Goal: Information Seeking & Learning: Learn about a topic

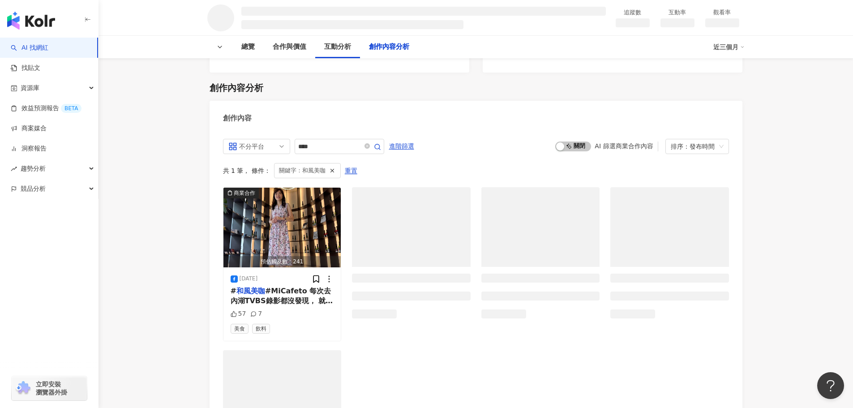
scroll to position [940, 0]
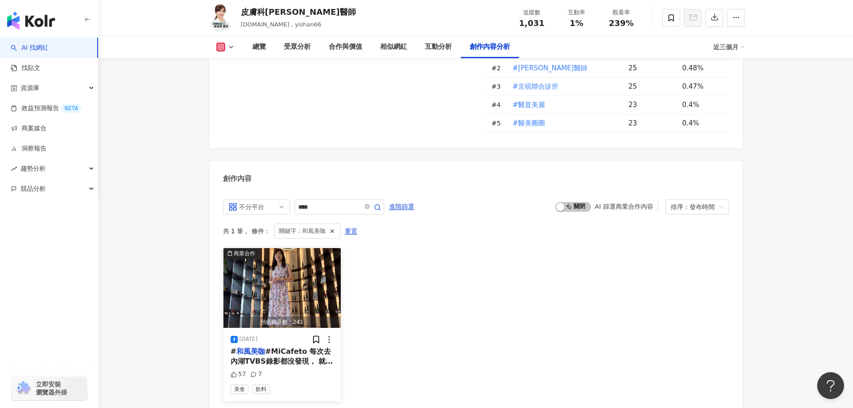
scroll to position [2716, 0]
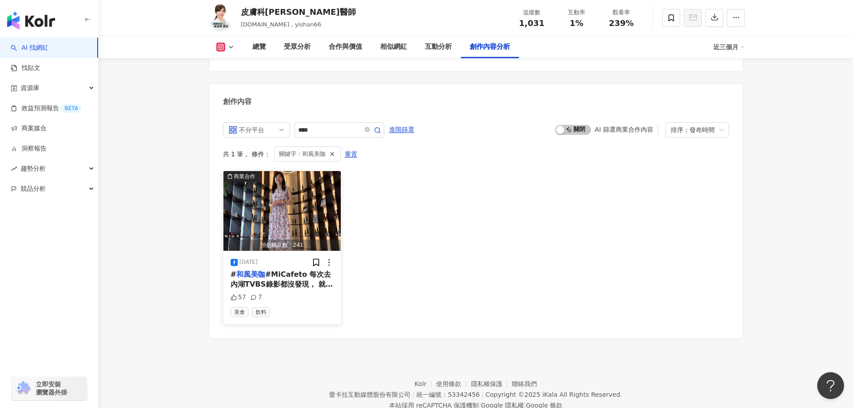
click at [308, 270] on span "#MiCafeto 每次去內湖TVBS錄影都沒發現， 就在斜對面有一家pro級咖啡！ 這一家看起來超級無敵漂亮高級的咖啡！ 沾朋友的光， 原來咖啡的世界又到另…" at bounding box center [282, 384] width 103 height 229
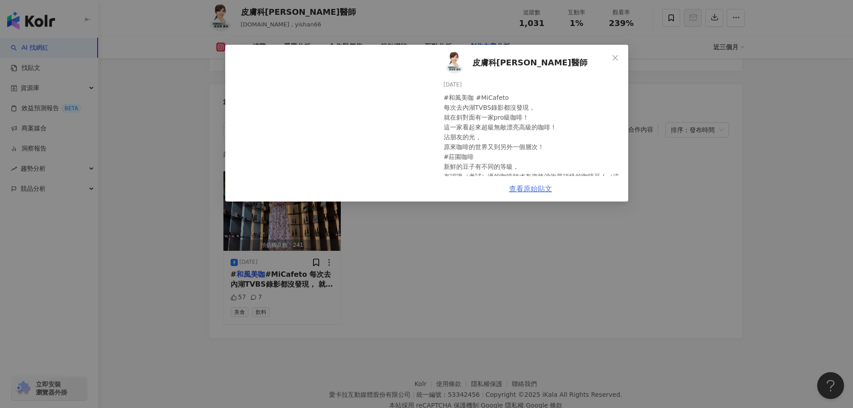
click at [539, 192] on link "查看原始貼文" at bounding box center [530, 188] width 43 height 9
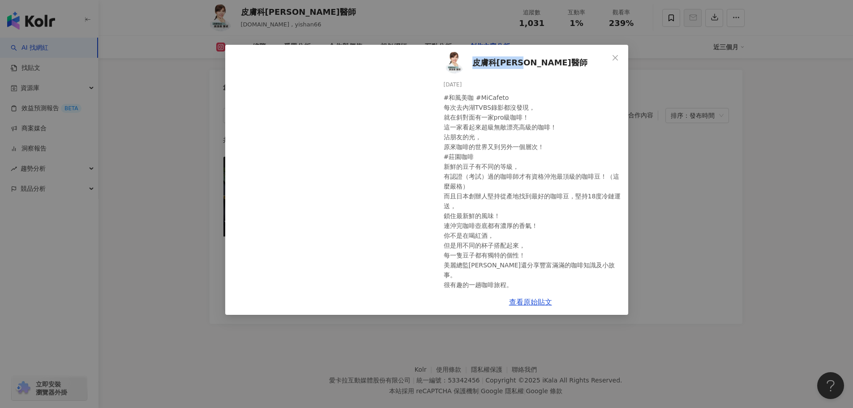
drag, startPoint x: 470, startPoint y: 61, endPoint x: 536, endPoint y: 64, distance: 65.9
click at [536, 64] on div "皮膚科蔡逸姍醫師 2025/9/24 #和風美咖 #MiCafeto 每次去內湖TVBS錄影都沒發現， 就在斜對面有一家pro級咖啡！ 這一家看起來超級無敵漂…" at bounding box center [530, 167] width 195 height 244
copy span "皮膚科蔡逸姍醫師"
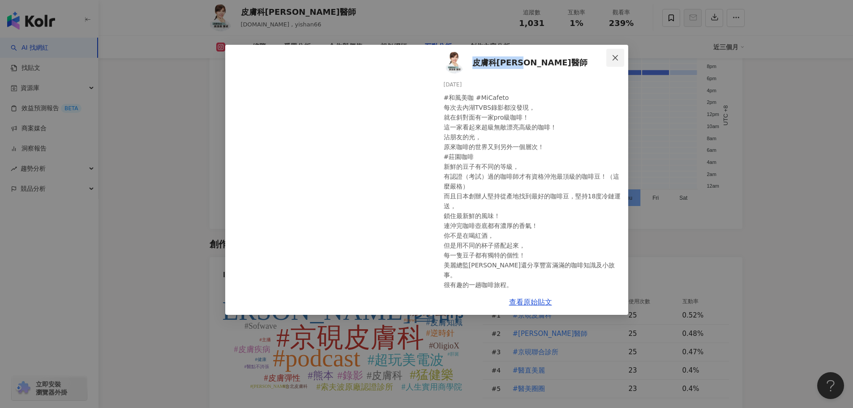
click at [619, 58] on span "Close" at bounding box center [615, 57] width 18 height 7
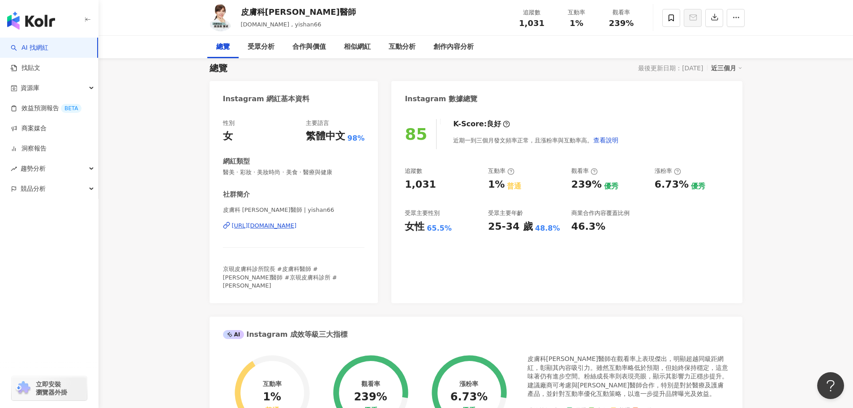
scroll to position [0, 0]
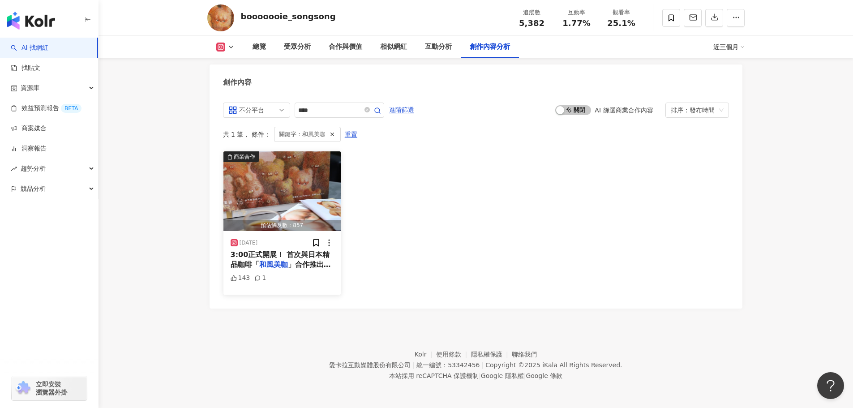
drag, startPoint x: 291, startPoint y: 261, endPoint x: 304, endPoint y: 262, distance: 12.2
click at [304, 262] on span "」合作推出[PERSON_NAME]聯名濾掛咖啡禮盒" at bounding box center [282, 274] width 103 height 29
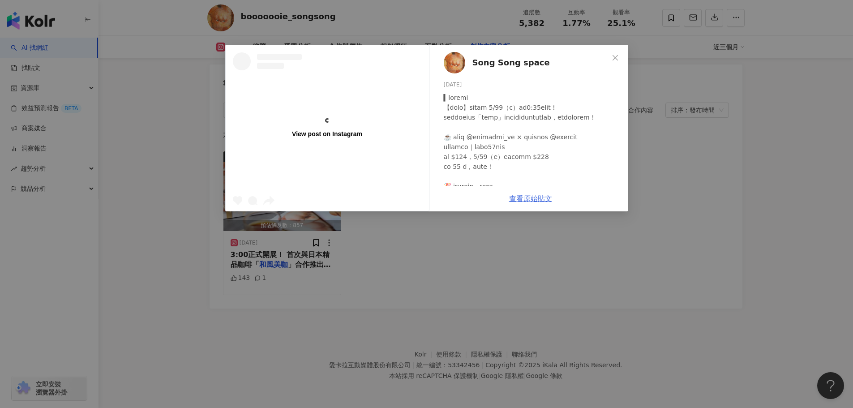
click at [538, 200] on link "查看原始貼文" at bounding box center [530, 198] width 43 height 9
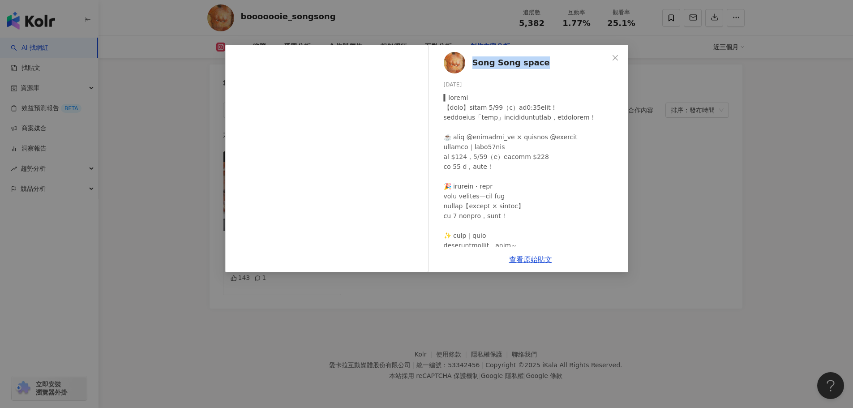
drag, startPoint x: 470, startPoint y: 59, endPoint x: 536, endPoint y: 65, distance: 67.0
click at [536, 65] on div "Song Song space 2025/6/13 143 1" at bounding box center [530, 146] width 195 height 202
copy span "Song Song space"
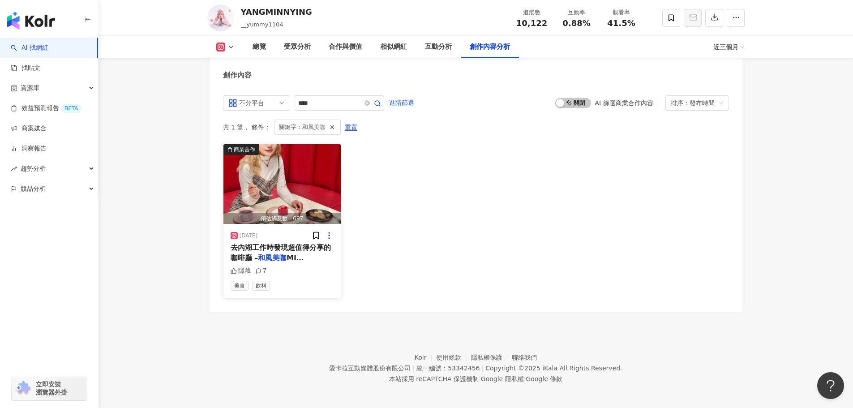
click at [257, 250] on span "去內湖工作時發現超值得分享的咖啡廳 –" at bounding box center [281, 252] width 100 height 18
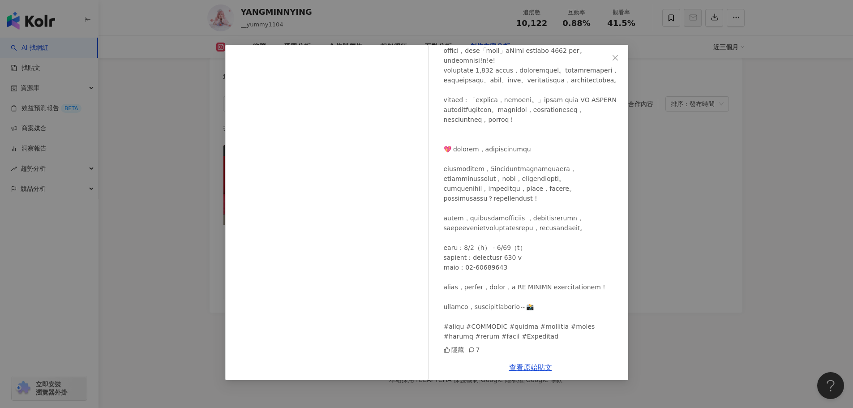
scroll to position [2779, 0]
click at [534, 365] on link "查看原始貼文" at bounding box center [530, 367] width 43 height 9
click at [613, 54] on icon "close" at bounding box center [615, 57] width 7 height 7
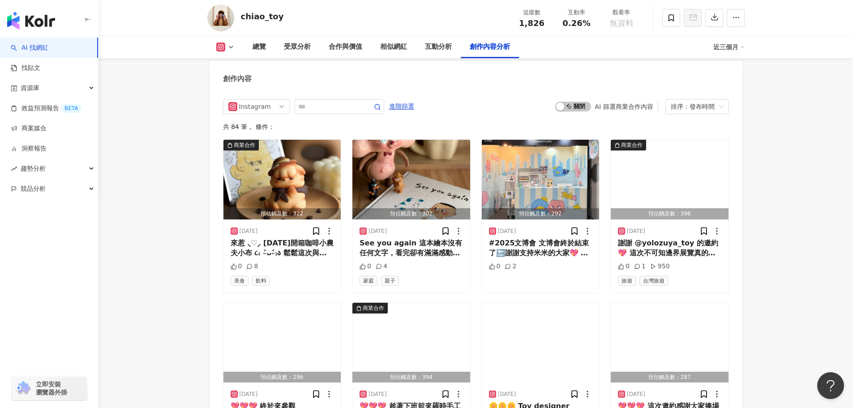
scroll to position [2642, 0]
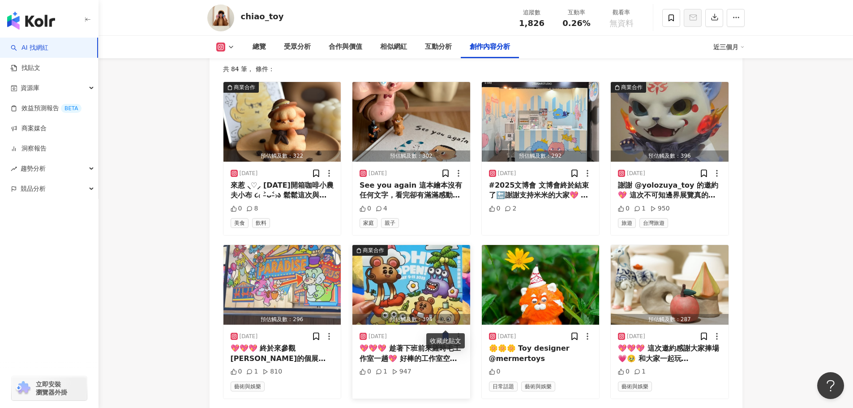
click at [426, 370] on div "0 1 947" at bounding box center [411, 376] width 103 height 19
click at [425, 347] on div "💖💖💖 趁著下班前來羅時毛工作室一趟💖 好棒的工作室空間呀‼️ 一進門就遇到親切的時🥰 介紹工作室的佈置💖 還有收到毛自己折的氣球小花🥹（太強了多才多藝） 這…" at bounding box center [411, 353] width 103 height 20
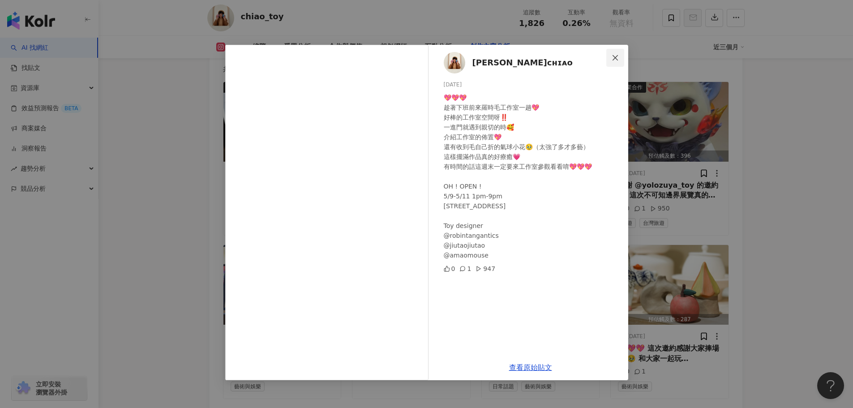
click at [616, 59] on icon "close" at bounding box center [615, 57] width 5 height 5
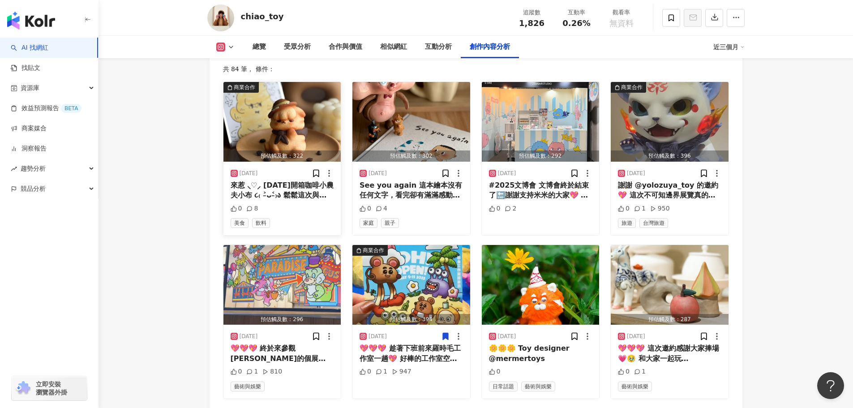
scroll to position [2597, 0]
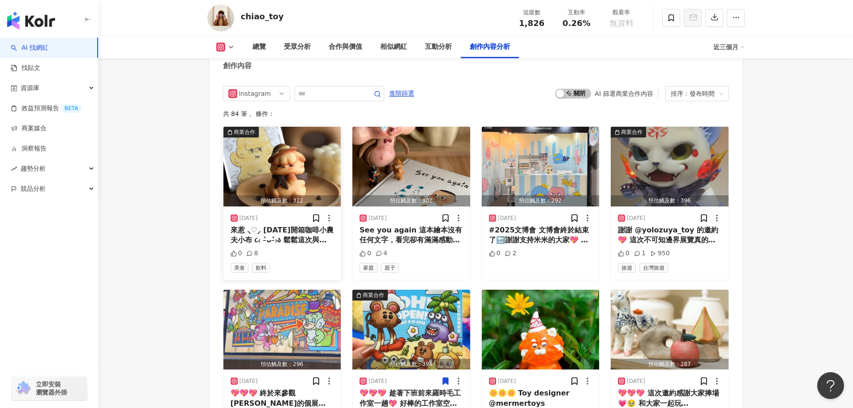
click at [302, 228] on div "來惹 ⸜♡⸝ 今天開箱咖啡小農夫小布 ૮₍ ˃̵ᴗ˂̵₎ა 鬆鬆這次與和風美咖合作的作品真的非常喜歡 ˶ˊᵕˋ)੭♡ 小農夫背後的咖啡豆非常像 ！超還原好厲害…" at bounding box center [282, 235] width 103 height 20
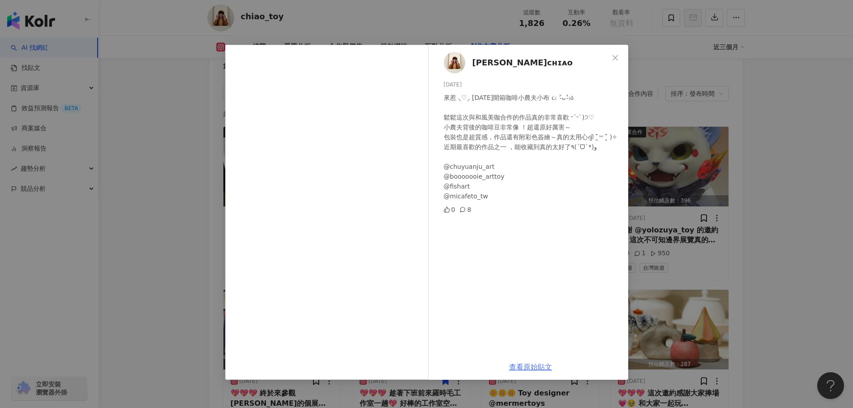
click at [541, 369] on link "查看原始貼文" at bounding box center [530, 367] width 43 height 9
click at [615, 57] on icon "close" at bounding box center [615, 57] width 5 height 5
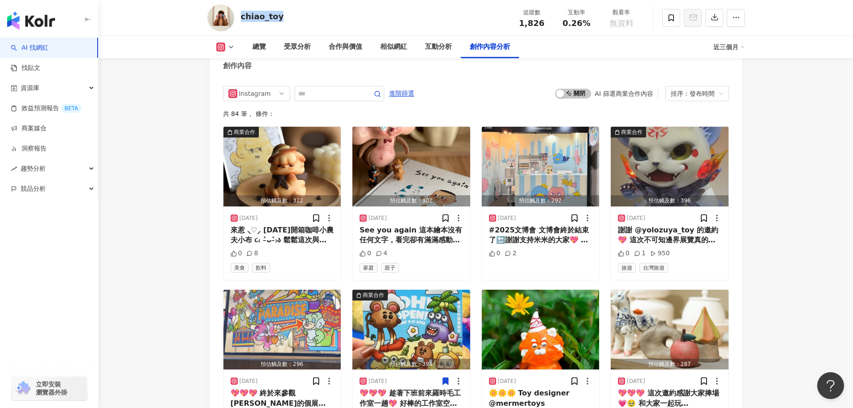
drag, startPoint x: 292, startPoint y: 19, endPoint x: 239, endPoint y: 19, distance: 53.7
click at [239, 19] on div "chiao_toy 追蹤數 1,826 互動率 0.26% 觀看率 無資料" at bounding box center [475, 17] width 573 height 35
copy div "chiao_toy"
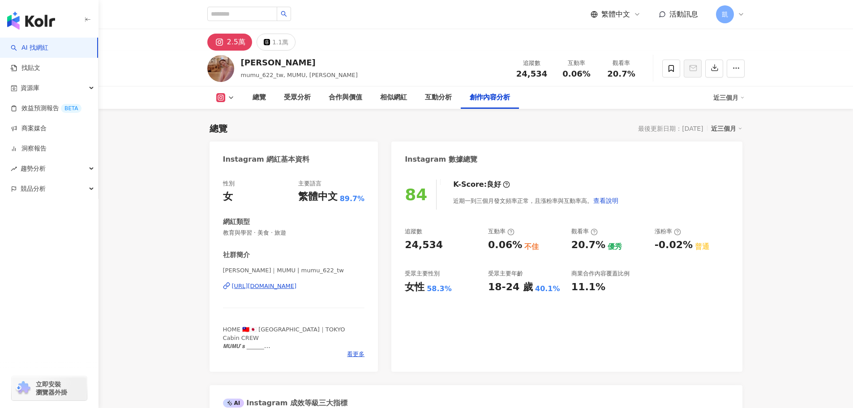
scroll to position [2715, 0]
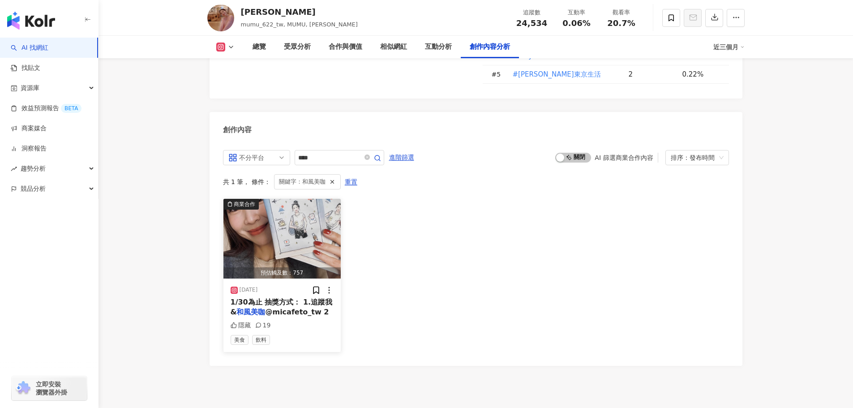
click at [299, 298] on span "1/30為止 抽獎方式： 1.追蹤我&" at bounding box center [282, 307] width 102 height 18
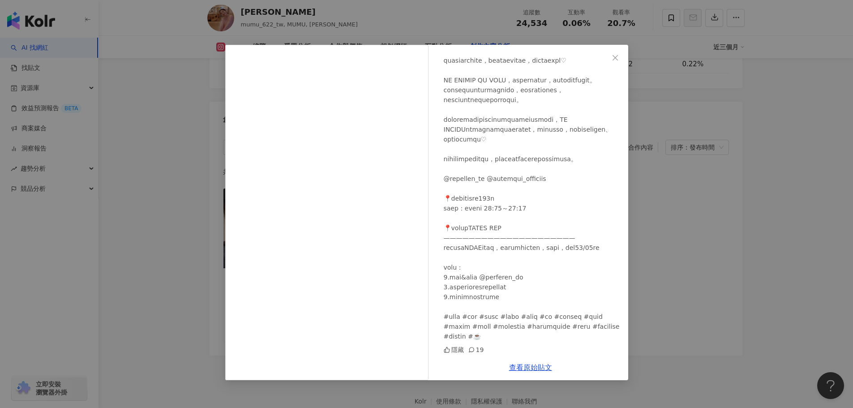
scroll to position [2729, 0]
click at [537, 368] on link "查看原始貼文" at bounding box center [530, 367] width 43 height 9
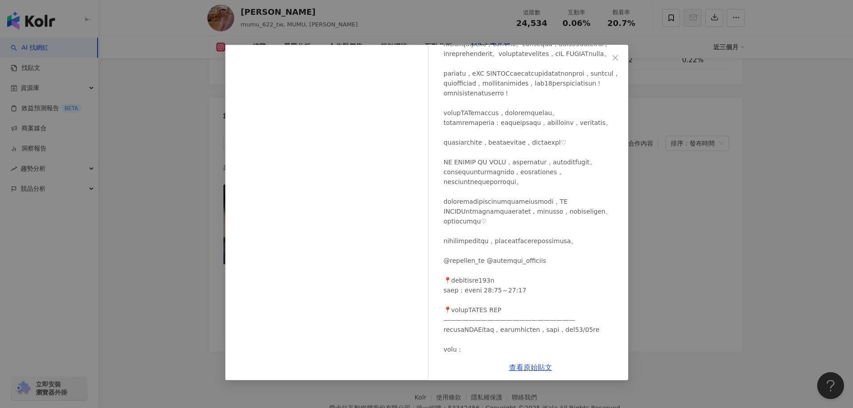
scroll to position [0, 0]
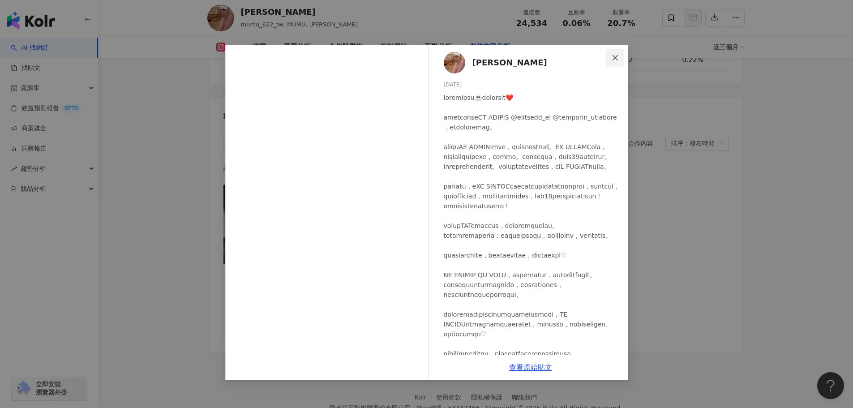
click at [612, 61] on icon "close" at bounding box center [615, 57] width 7 height 7
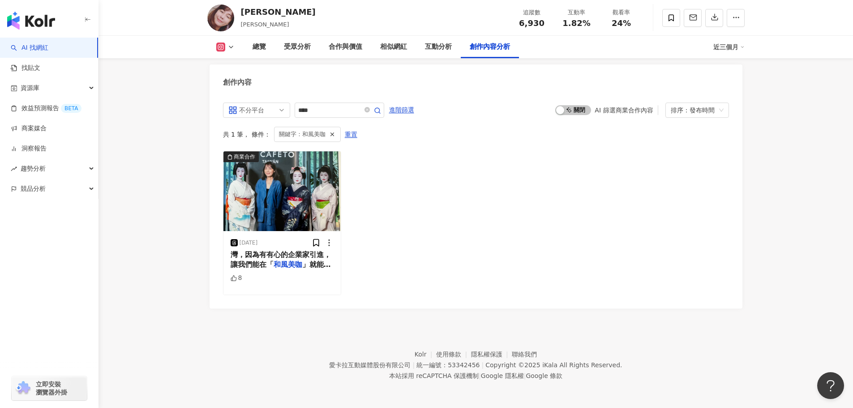
scroll to position [2736, 0]
click at [280, 274] on div "8" at bounding box center [282, 278] width 103 height 9
click at [289, 255] on span "灣，因為有有心的企業家引進，讓我們能在「" at bounding box center [281, 259] width 100 height 18
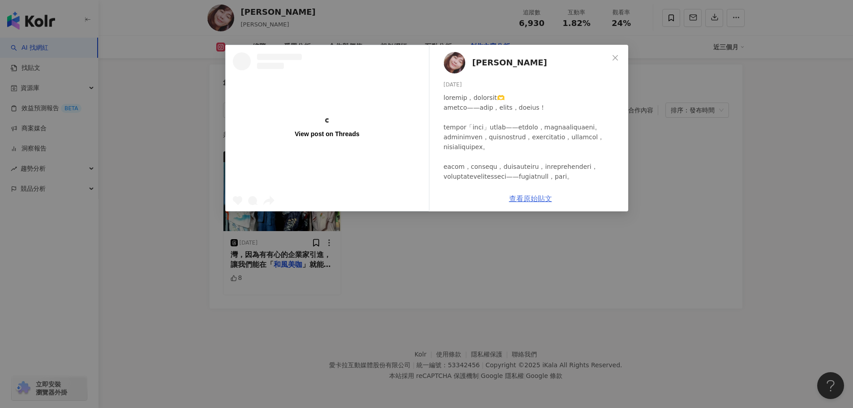
click at [520, 197] on link "查看原始貼文" at bounding box center [530, 198] width 43 height 9
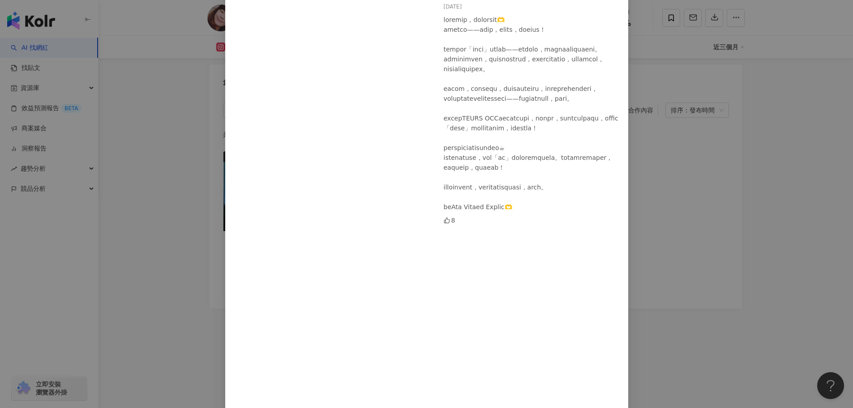
scroll to position [137, 0]
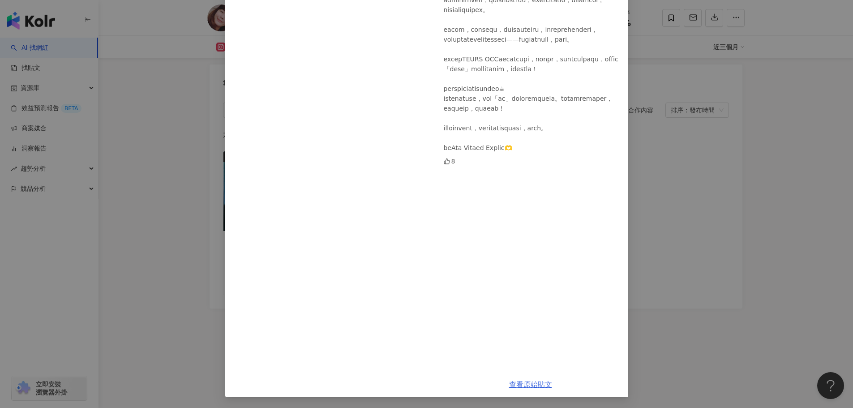
click at [520, 384] on link "查看原始貼文" at bounding box center [530, 384] width 43 height 9
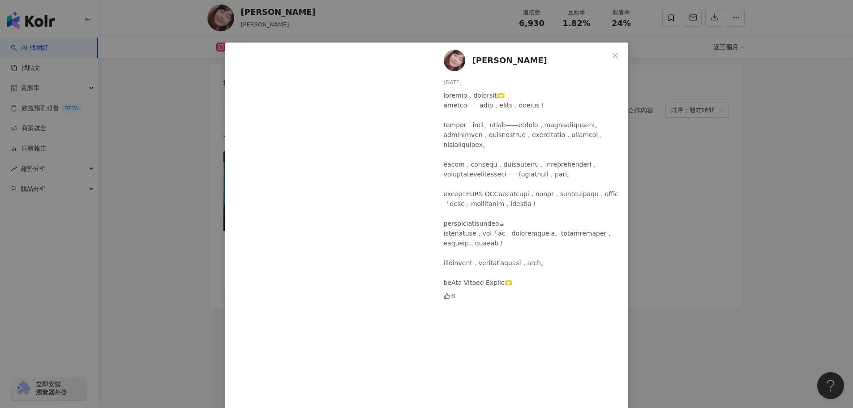
scroll to position [0, 0]
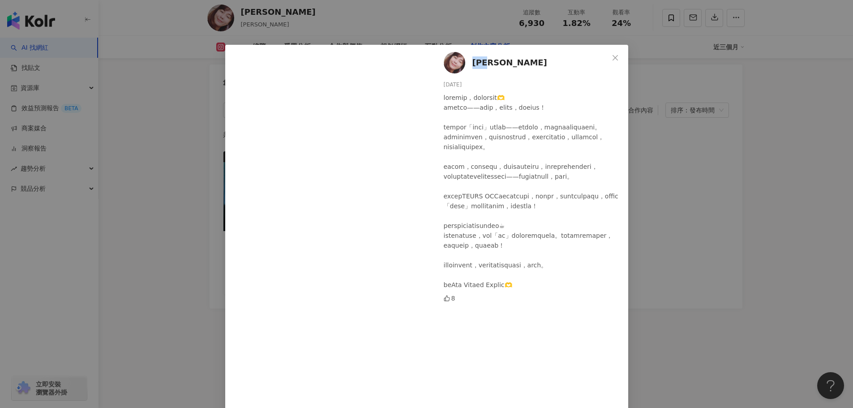
drag, startPoint x: 504, startPoint y: 62, endPoint x: 469, endPoint y: 62, distance: 34.9
click at [469, 62] on div "陳婉若 2025/7/25 8" at bounding box center [530, 277] width 195 height 464
copy span "陳婉若"
click at [474, 64] on span "陳婉若" at bounding box center [509, 62] width 75 height 13
click at [615, 57] on icon "close" at bounding box center [615, 57] width 7 height 7
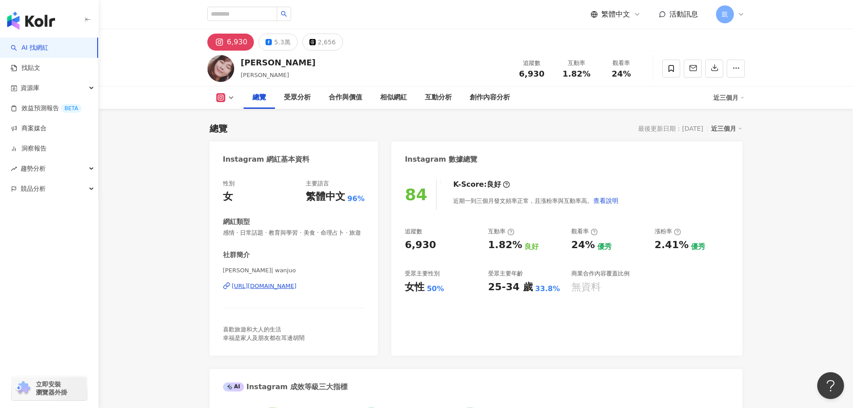
click at [223, 68] on img at bounding box center [220, 68] width 27 height 27
drag, startPoint x: 246, startPoint y: 65, endPoint x: 274, endPoint y: 77, distance: 30.5
click at [274, 77] on div "陳婉若 Teresa Chen 追蹤數 6,930 互動率 1.82% 觀看率 24%" at bounding box center [475, 68] width 573 height 35
copy div "陳婉若 Teresa Chen"
click at [219, 99] on icon at bounding box center [220, 97] width 5 height 5
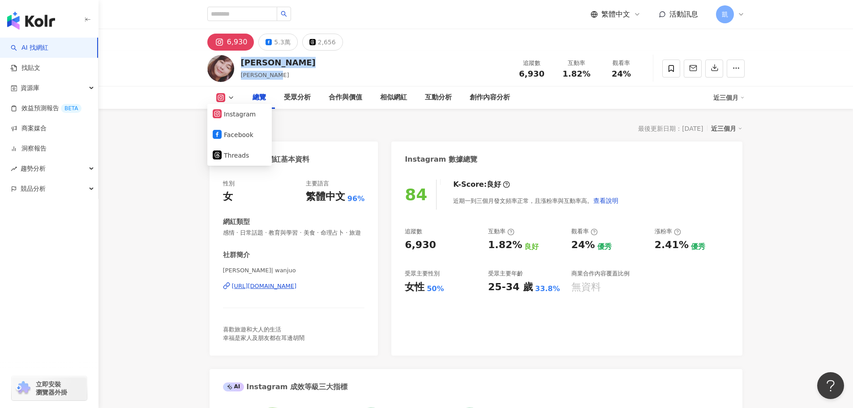
click at [219, 99] on icon at bounding box center [220, 97] width 5 height 5
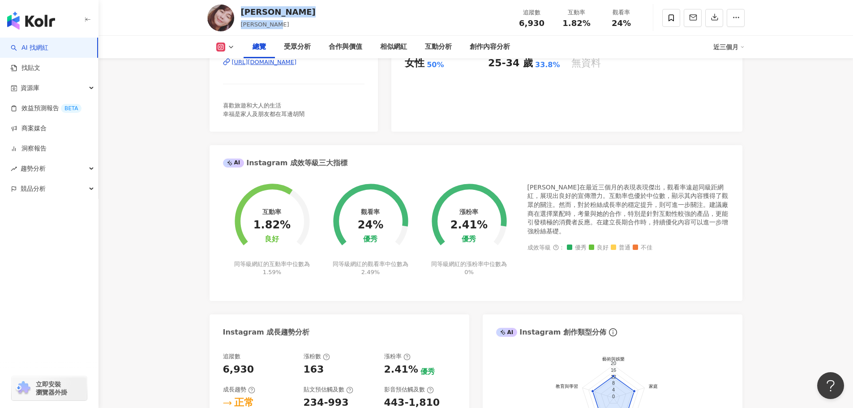
scroll to position [45, 0]
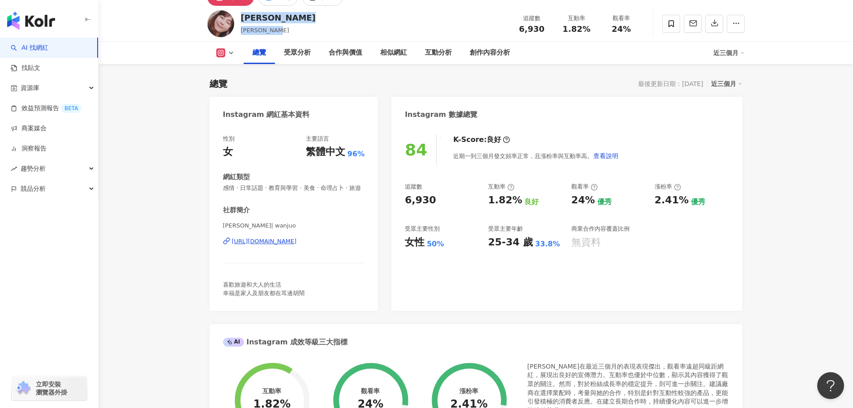
click at [297, 245] on div "https://www.instagram.com/wanjuo/" at bounding box center [264, 241] width 65 height 8
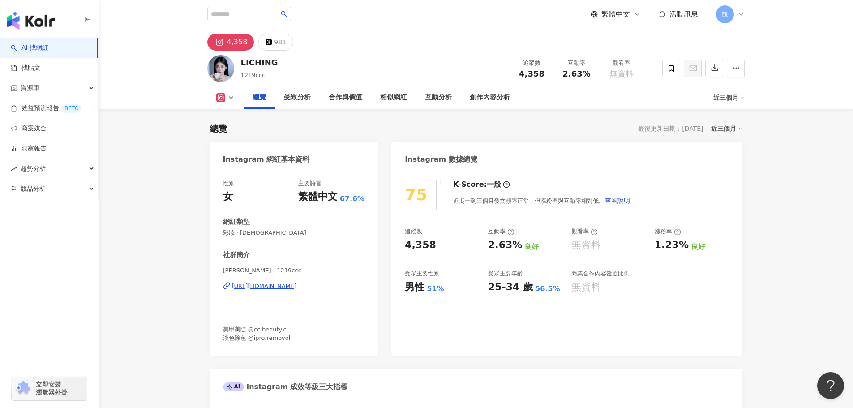
click at [231, 70] on img at bounding box center [220, 68] width 27 height 27
click at [285, 101] on div "受眾分析" at bounding box center [297, 97] width 27 height 11
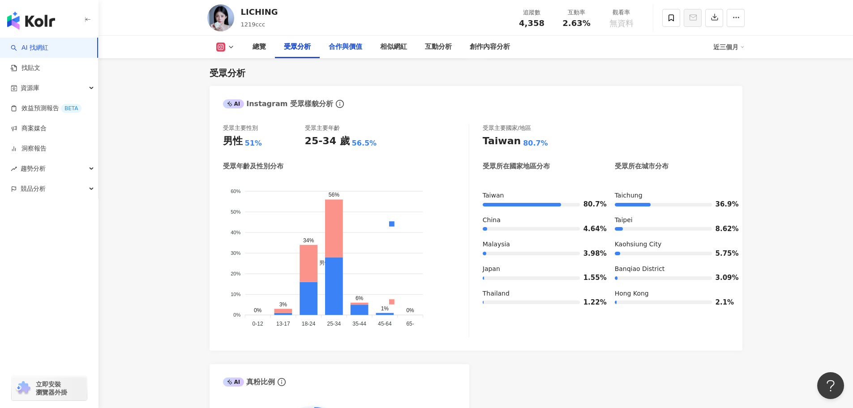
click at [353, 49] on div "合作與價值" at bounding box center [346, 47] width 34 height 11
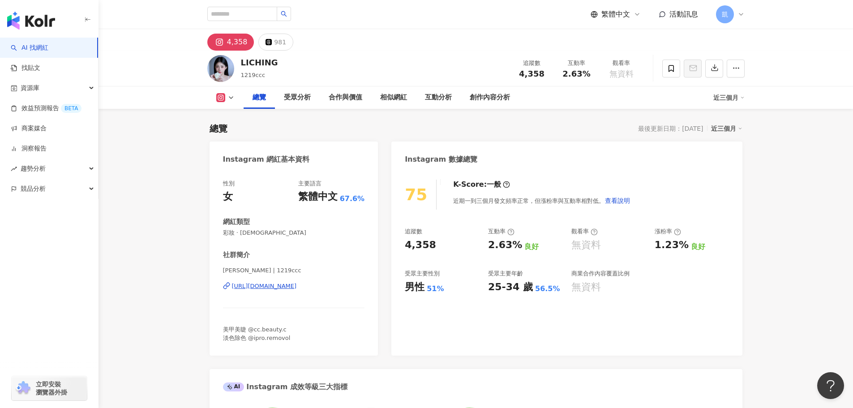
click at [297, 284] on div "https://www.instagram.com/1219ccc/" at bounding box center [264, 286] width 65 height 8
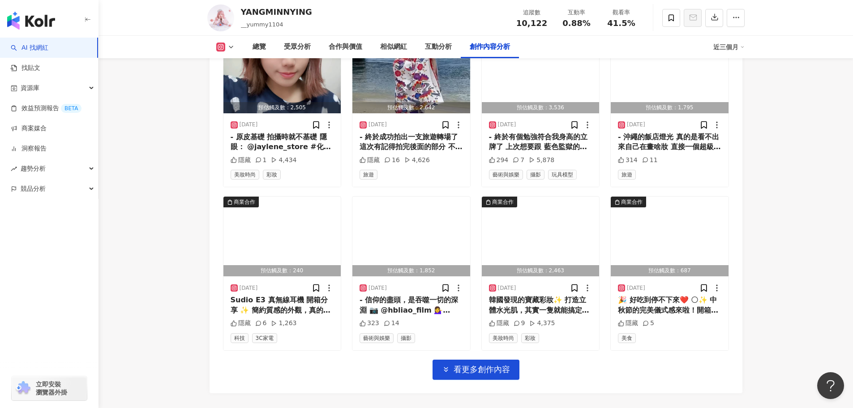
scroll to position [2821, 0]
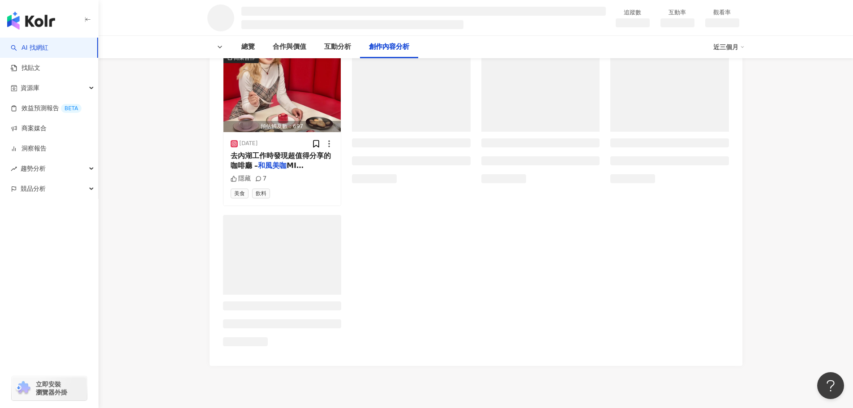
scroll to position [1113, 0]
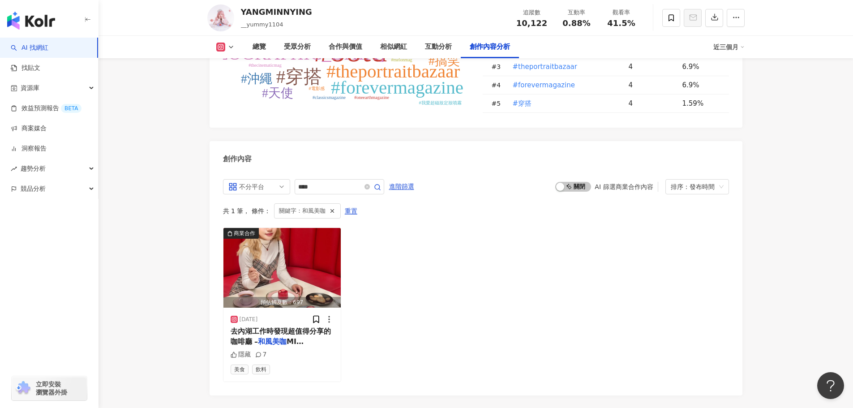
scroll to position [2775, 0]
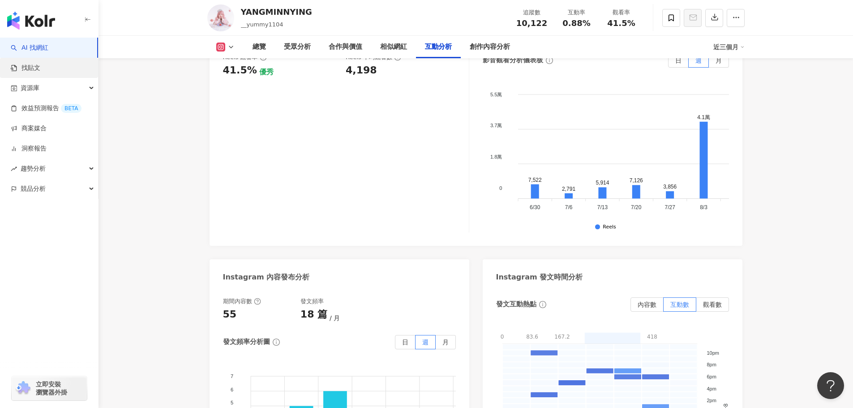
scroll to position [1834, 0]
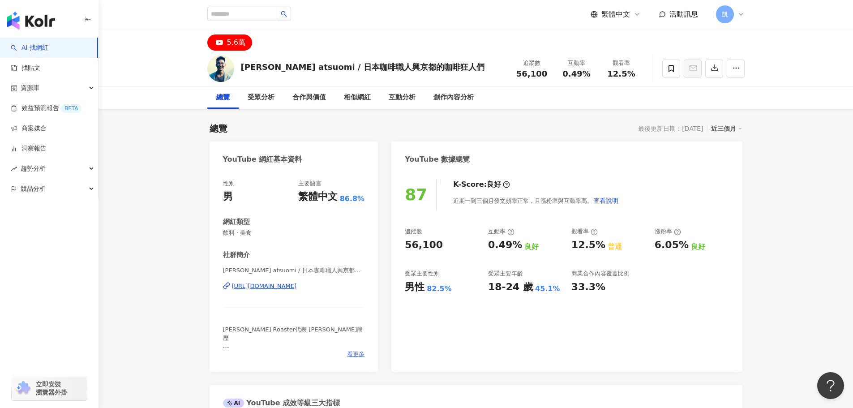
click at [354, 354] on span "看更多" at bounding box center [355, 354] width 17 height 8
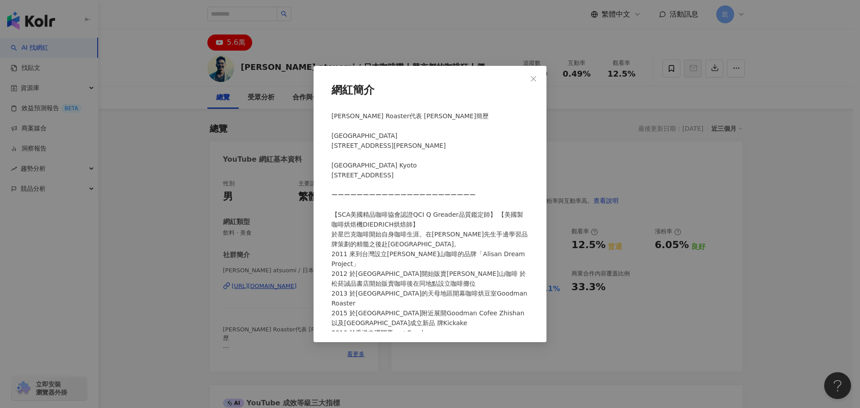
click at [548, 79] on div "網紅簡介" at bounding box center [430, 204] width 860 height 408
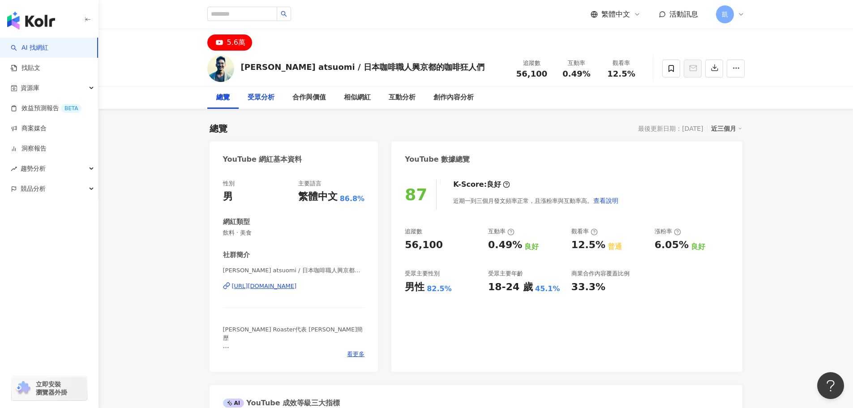
click at [265, 103] on div "受眾分析" at bounding box center [261, 97] width 45 height 22
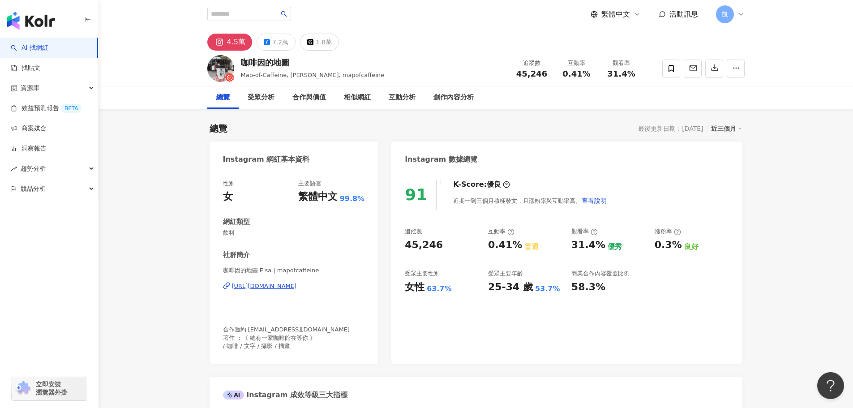
click at [264, 286] on div "[URL][DOMAIN_NAME]" at bounding box center [264, 286] width 65 height 8
click at [742, 13] on icon at bounding box center [740, 14] width 7 height 7
click at [783, 53] on div "咖啡因的地圖 Map-of-Caffeine, Elsa Lin, mapofcaffeine 追蹤數 45,246 互動率 0.41% 觀看率 31.4%" at bounding box center [476, 69] width 754 height 36
click at [720, 69] on button "button" at bounding box center [714, 69] width 18 height 18
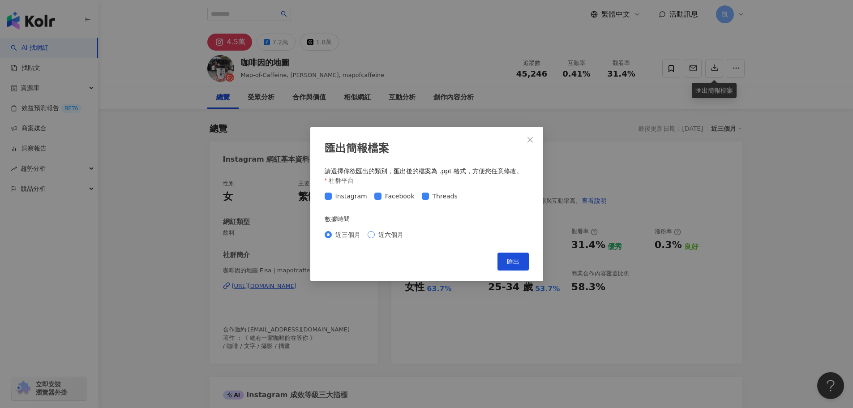
click at [398, 238] on span "近六個月" at bounding box center [391, 235] width 32 height 10
click at [338, 236] on span "近三個月" at bounding box center [348, 235] width 32 height 10
click at [508, 260] on span "匯出" at bounding box center [513, 261] width 13 height 7
click at [531, 140] on icon "close" at bounding box center [529, 139] width 5 height 5
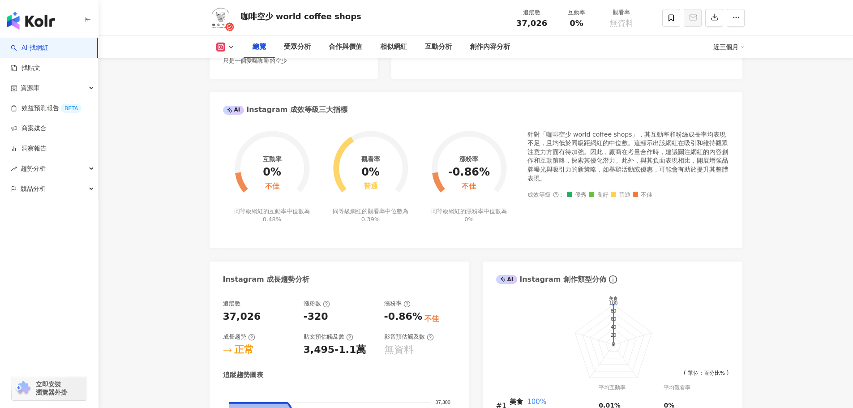
scroll to position [90, 0]
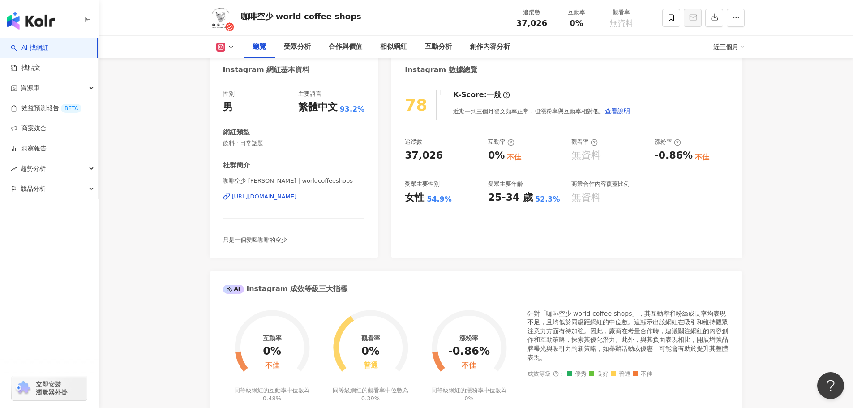
click at [266, 196] on div "[URL][DOMAIN_NAME]" at bounding box center [264, 197] width 65 height 8
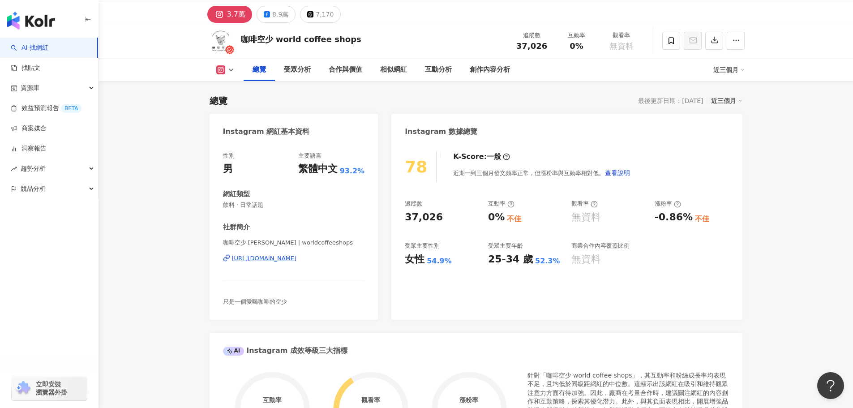
scroll to position [0, 0]
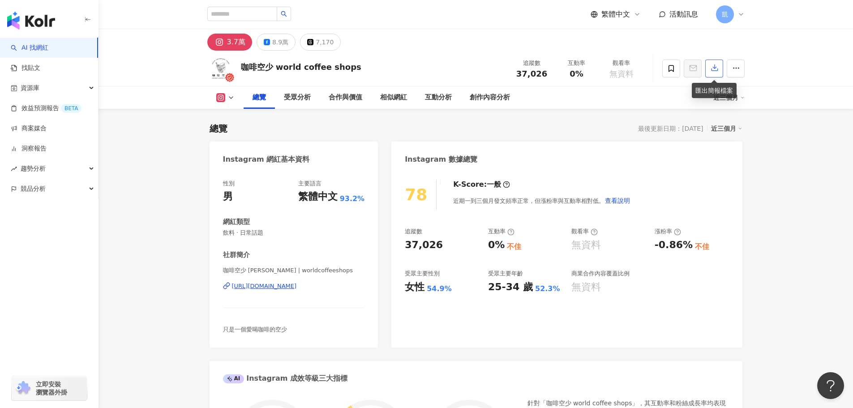
click at [715, 65] on icon "button" at bounding box center [715, 68] width 8 height 8
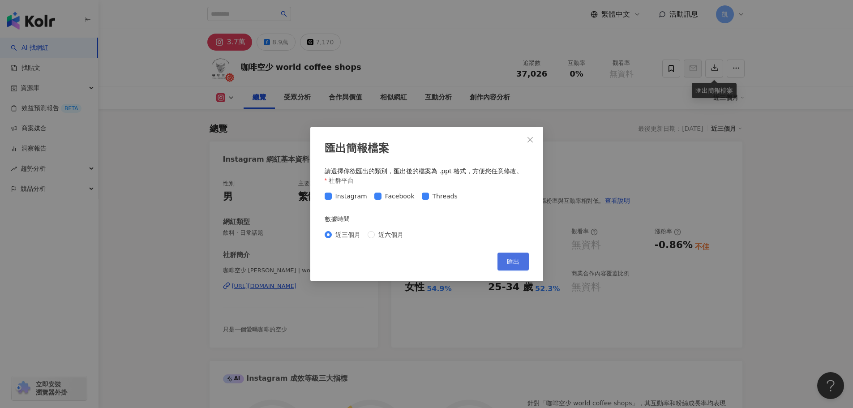
click at [511, 261] on span "匯出" at bounding box center [513, 261] width 13 height 7
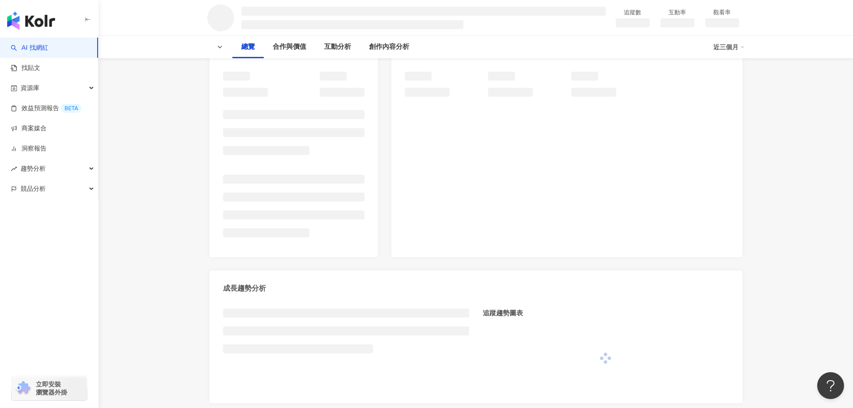
scroll to position [179, 0]
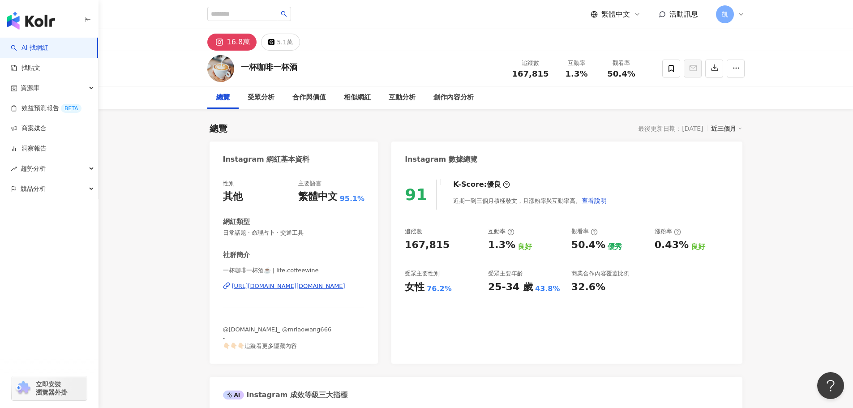
click at [242, 285] on div "[URL][DOMAIN_NAME][DOMAIN_NAME]" at bounding box center [288, 286] width 113 height 8
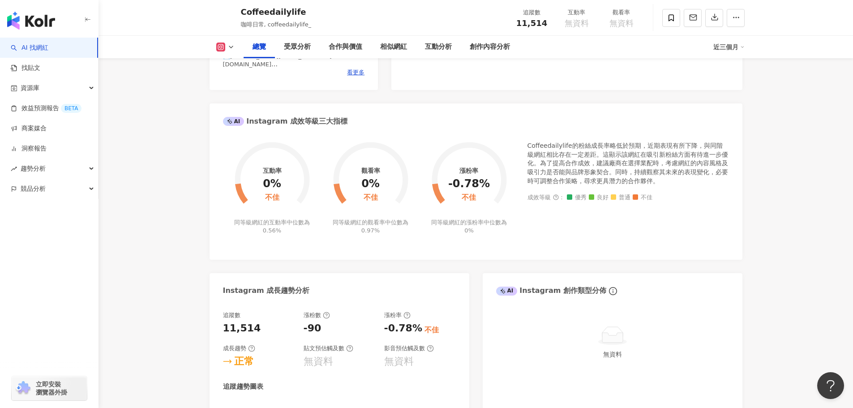
scroll to position [134, 0]
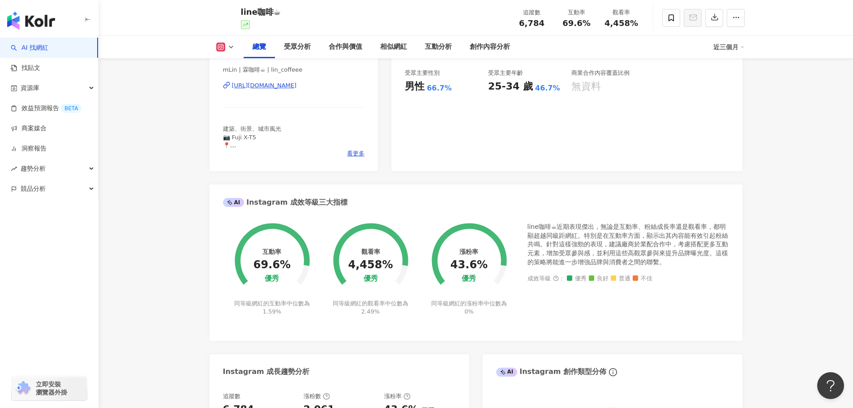
scroll to position [134, 0]
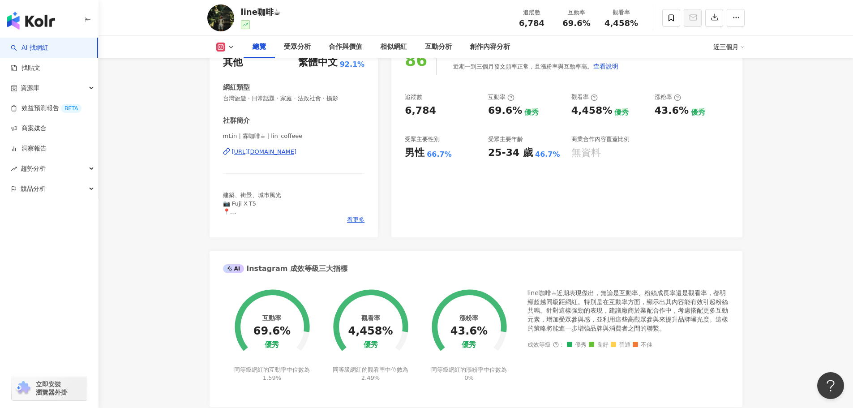
click at [297, 153] on div "[URL][DOMAIN_NAME]" at bounding box center [264, 152] width 65 height 8
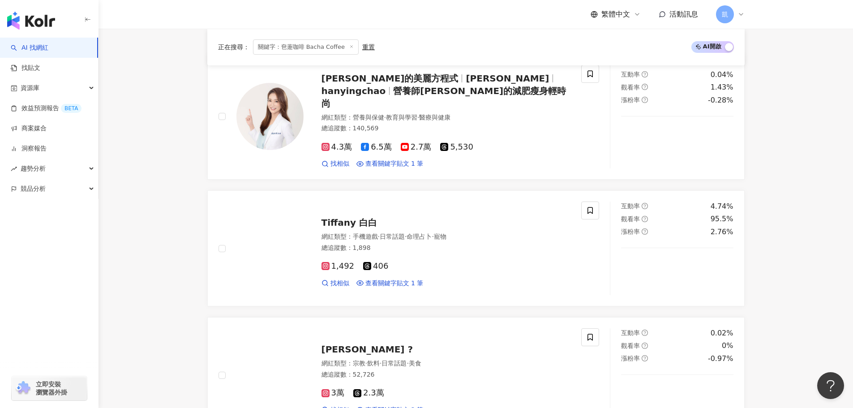
scroll to position [90, 0]
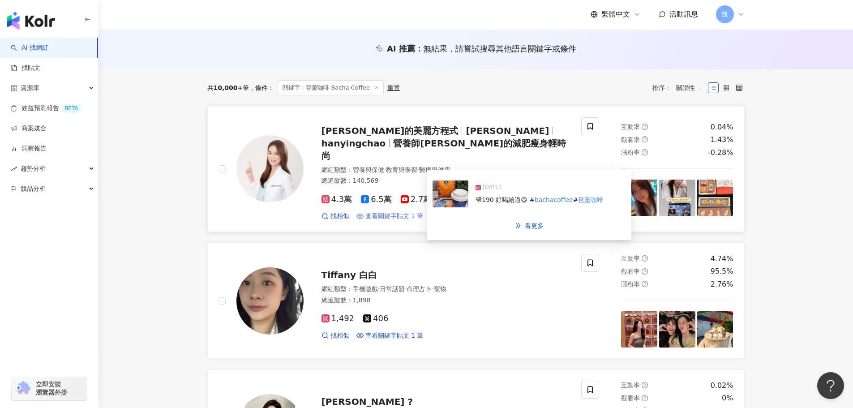
click at [407, 212] on span "查看關鍵字貼文 1 筆" at bounding box center [394, 216] width 58 height 9
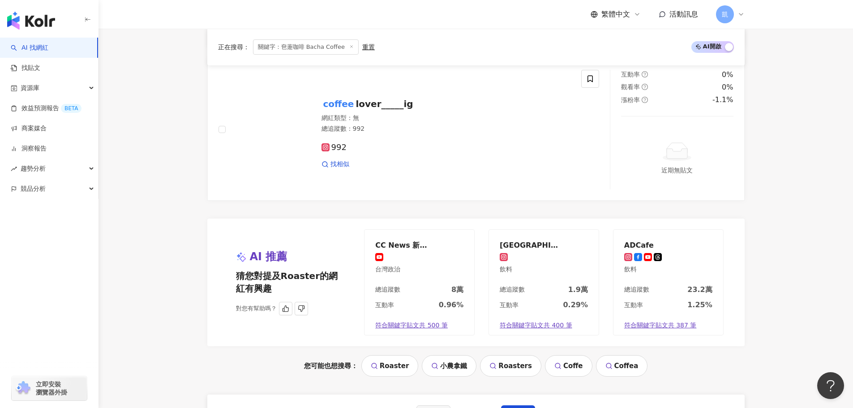
scroll to position [1730, 0]
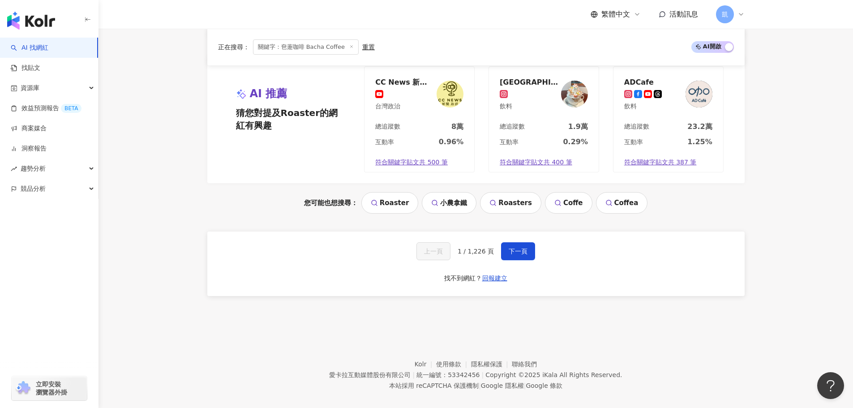
click at [725, 326] on footer "Kolr 使用條款 隱私權保護 聯絡我們 愛卡拉互動媒體股份有限公司 | 統一編號：53342456 | Copyright © 2025 iKala All…" at bounding box center [476, 367] width 754 height 99
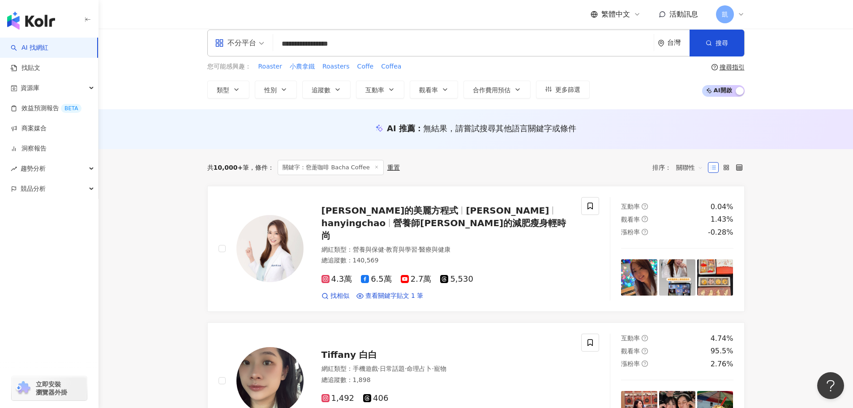
scroll to position [0, 0]
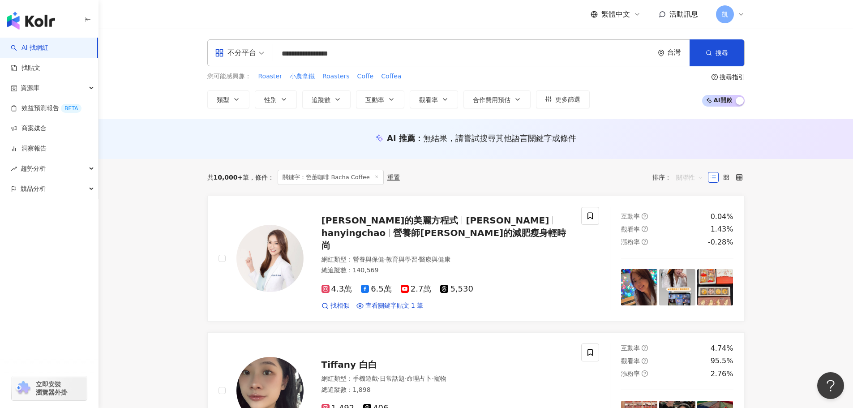
click at [690, 177] on span "關聯性" at bounding box center [689, 177] width 27 height 14
click at [693, 214] on div "追蹤數" at bounding box center [689, 211] width 22 height 10
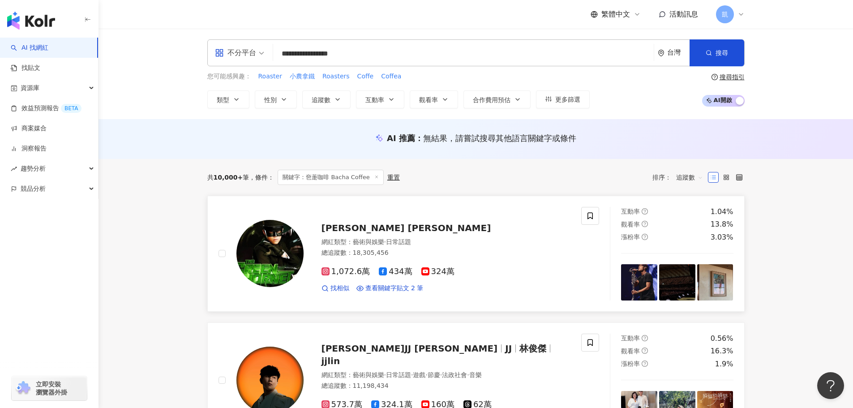
scroll to position [134, 0]
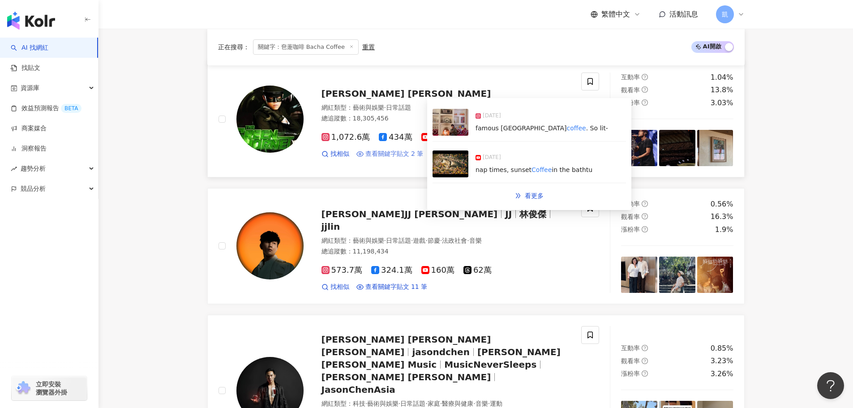
click at [409, 153] on span "查看關鍵字貼文 2 筆" at bounding box center [394, 154] width 58 height 9
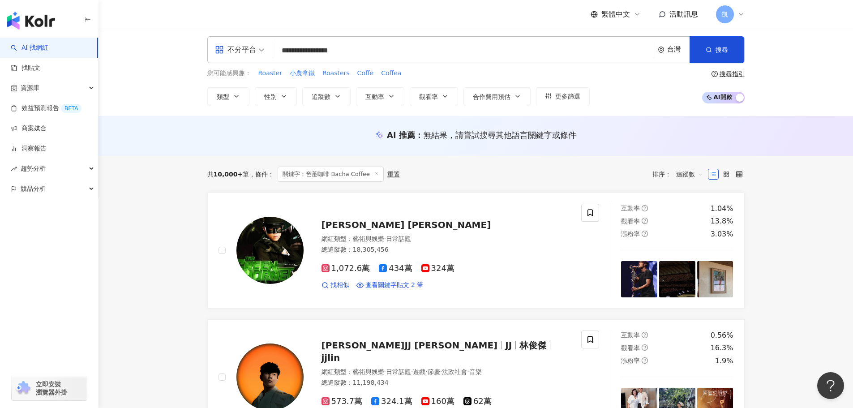
scroll to position [0, 0]
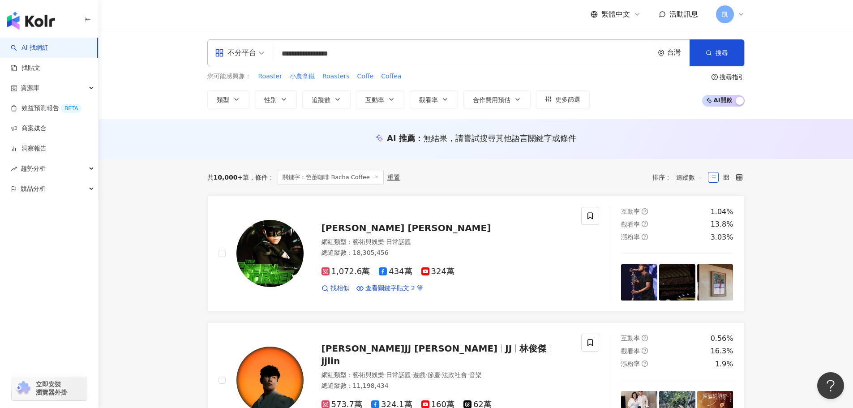
click at [685, 178] on span "追蹤數" at bounding box center [689, 177] width 27 height 14
click at [688, 197] on div "關聯性" at bounding box center [689, 196] width 22 height 10
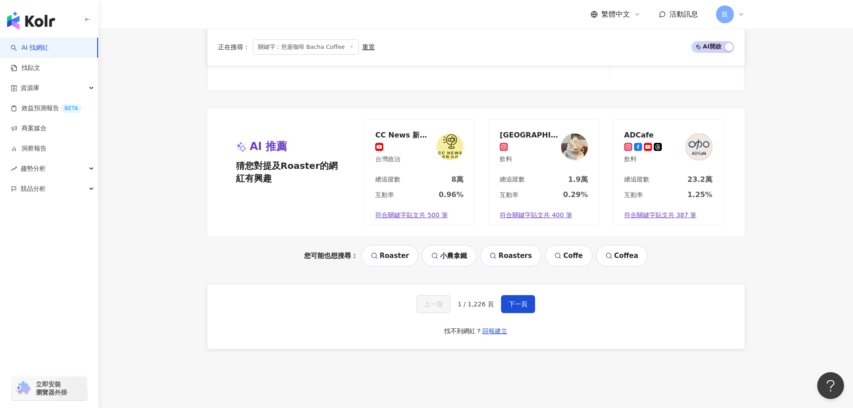
scroll to position [1730, 0]
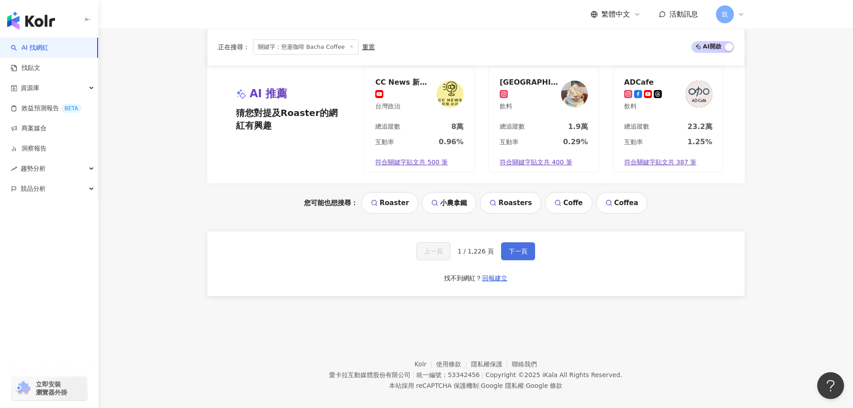
click at [501, 242] on button "下一頁" at bounding box center [518, 251] width 34 height 18
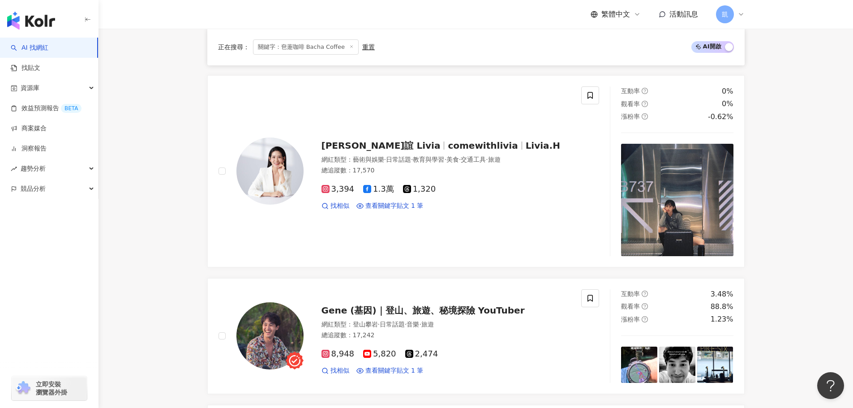
scroll to position [857, 0]
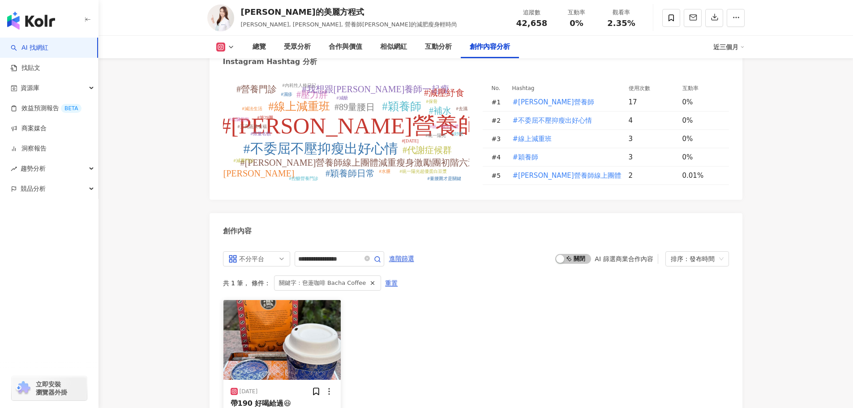
scroll to position [2762, 0]
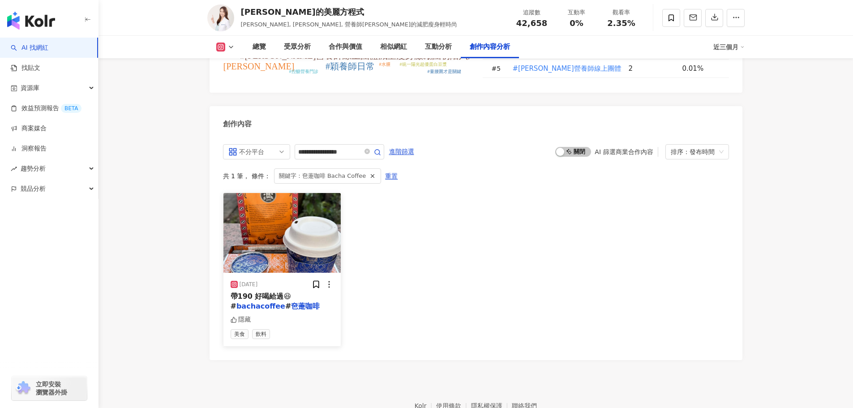
click at [268, 292] on span "帶190 好喝給過😆 #" at bounding box center [261, 301] width 61 height 18
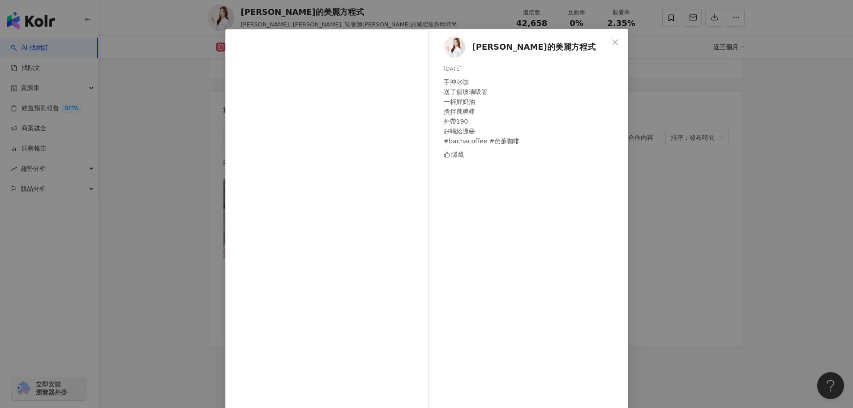
scroll to position [0, 0]
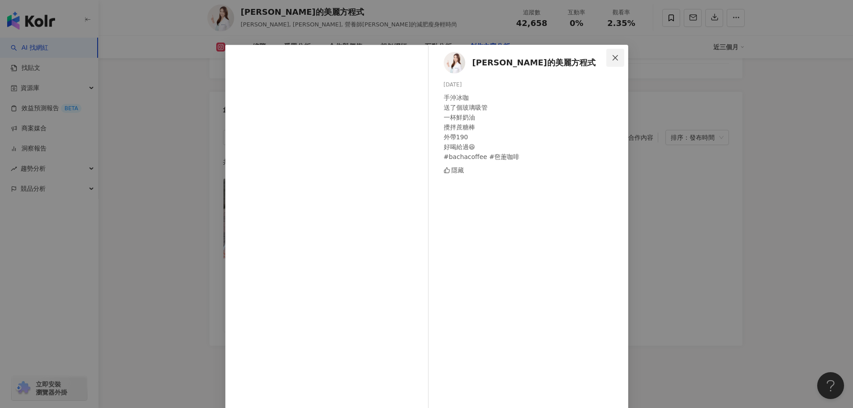
click at [613, 56] on icon "close" at bounding box center [615, 57] width 5 height 5
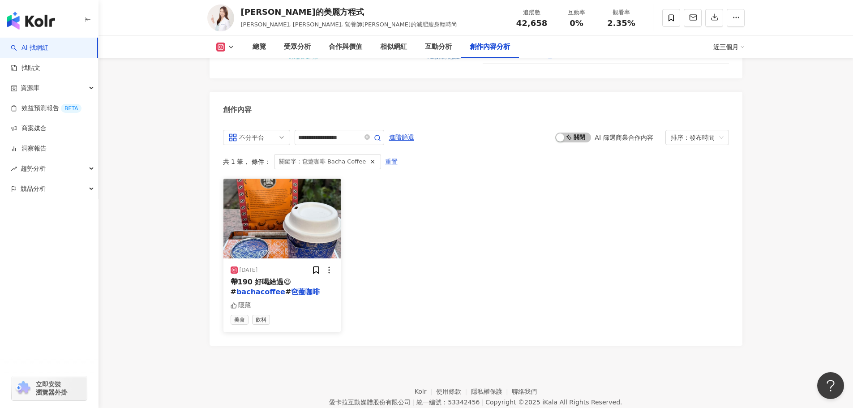
click at [304, 279] on div "[DATE] 帶190 好喝給過😆 # bachacoffee # 夿萐咖啡 隱藏 美食 飲料" at bounding box center [282, 294] width 118 height 73
click at [303, 212] on img "button" at bounding box center [282, 219] width 118 height 80
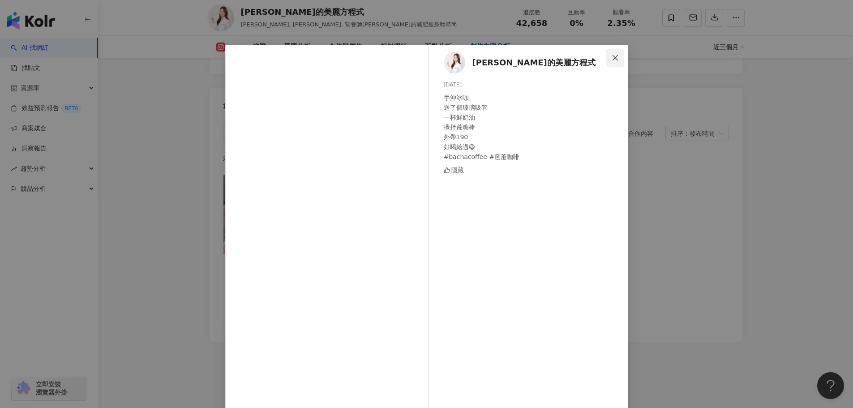
click at [613, 57] on icon "close" at bounding box center [615, 57] width 5 height 5
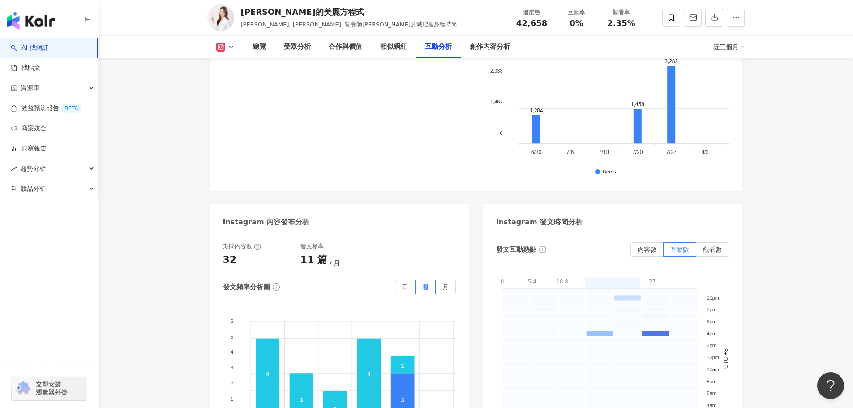
scroll to position [2776, 0]
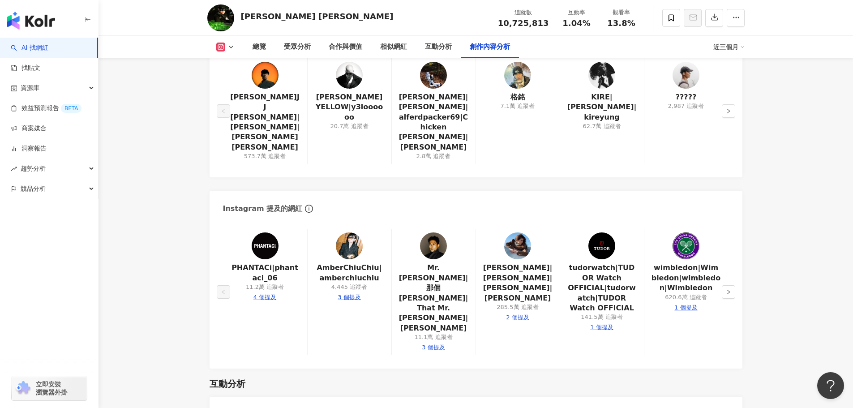
scroll to position [2781, 0]
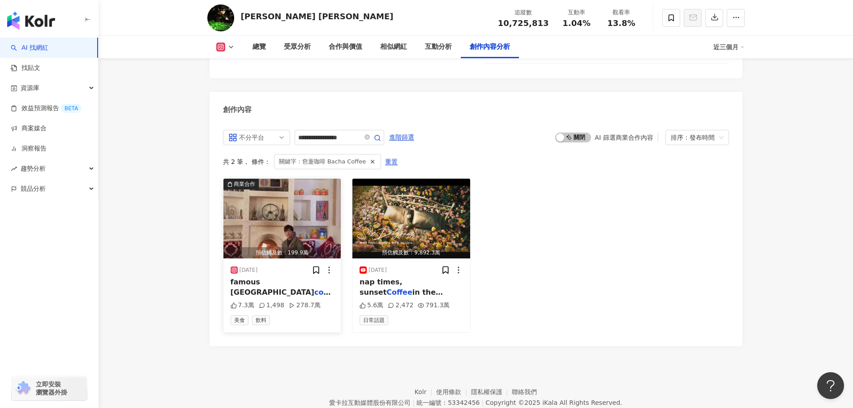
click at [305, 288] on span ". So lit-" at bounding box center [286, 297] width 111 height 18
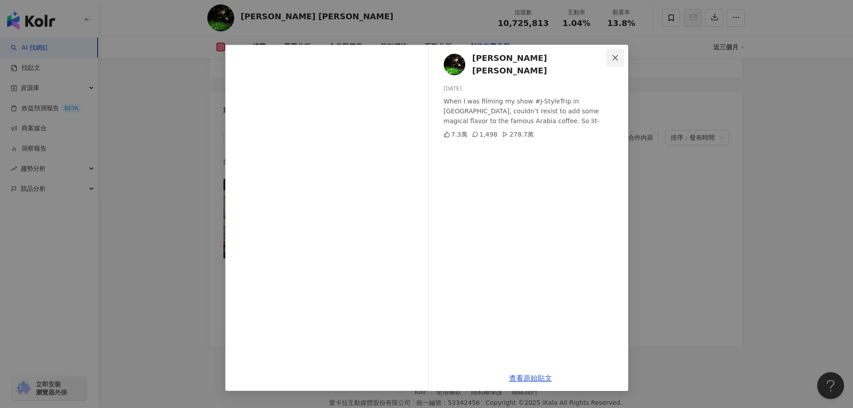
click at [613, 58] on icon "close" at bounding box center [615, 57] width 7 height 7
